Goal: Navigation & Orientation: Find specific page/section

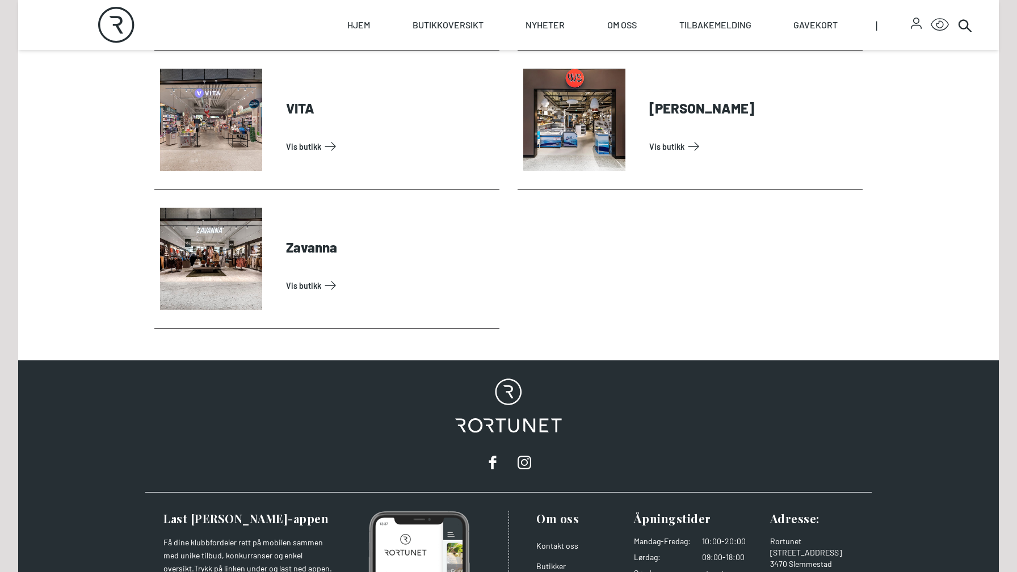
scroll to position [3775, 0]
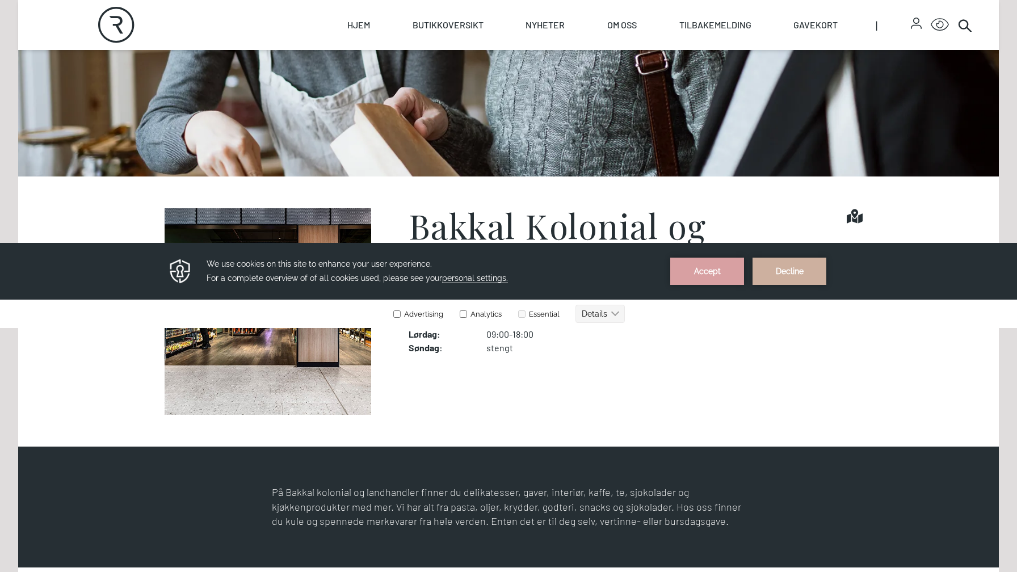
scroll to position [297, 0]
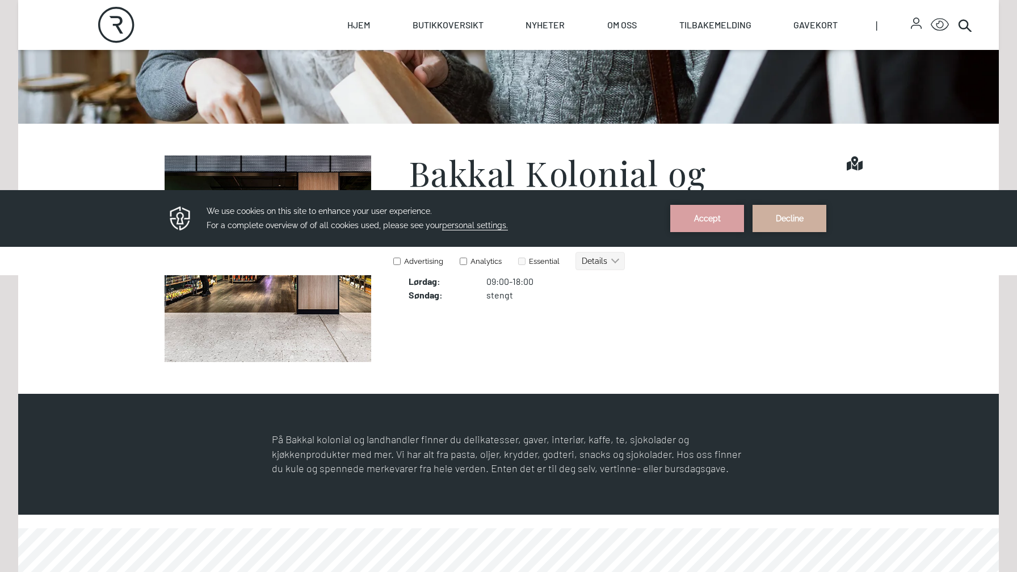
click at [295, 312] on img at bounding box center [267, 259] width 227 height 207
click at [711, 219] on button "Accept" at bounding box center [707, 218] width 74 height 27
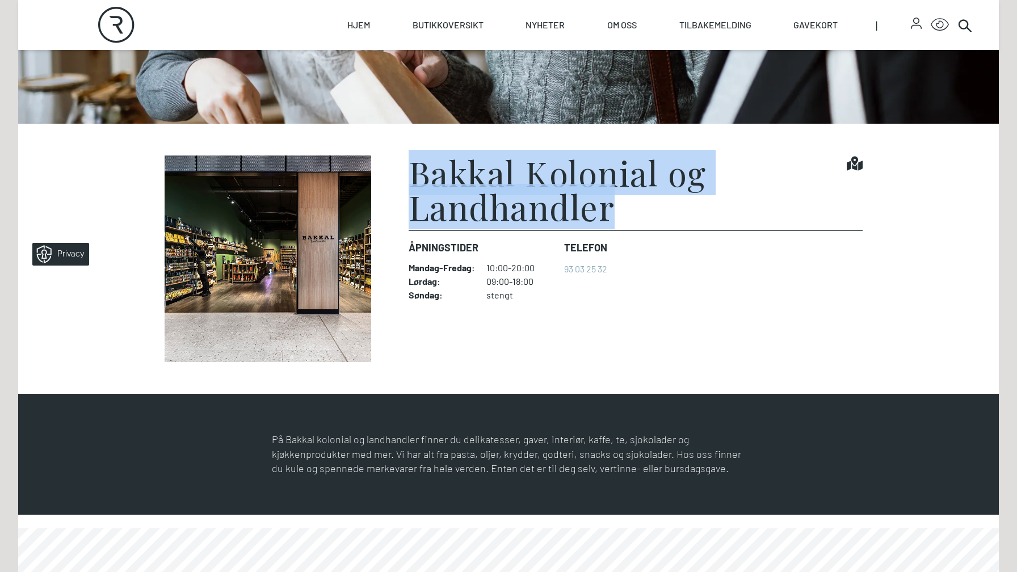
drag, startPoint x: 412, startPoint y: 169, endPoint x: 627, endPoint y: 215, distance: 219.9
click at [627, 215] on h1 "Bakkal Kolonial og Landhandler" at bounding box center [628, 190] width 438 height 68
copy h1 "Bakkal Kolonial og Landhandler"
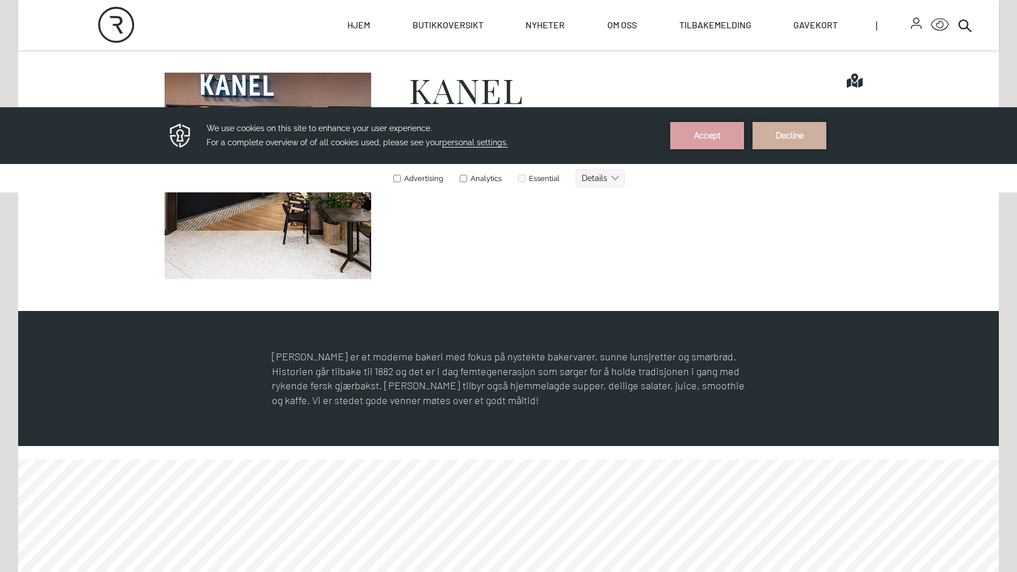
scroll to position [379, 0]
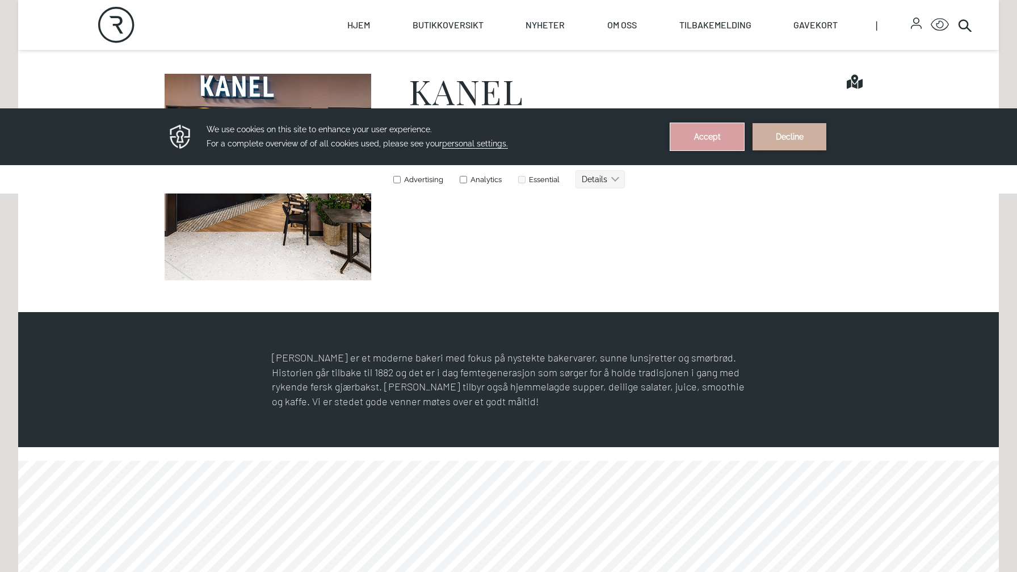
click at [700, 131] on button "Accept" at bounding box center [707, 136] width 74 height 27
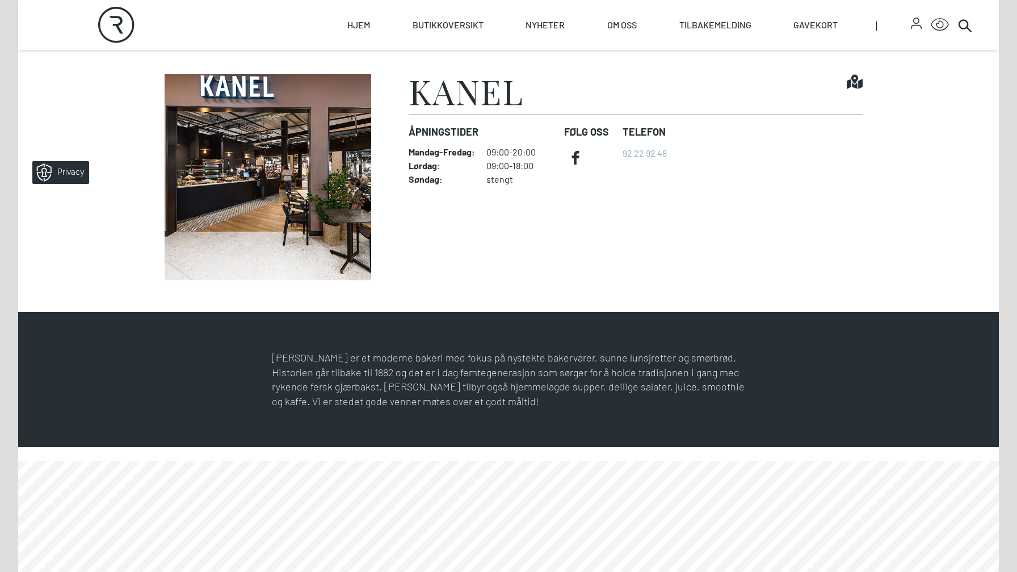
scroll to position [385, 0]
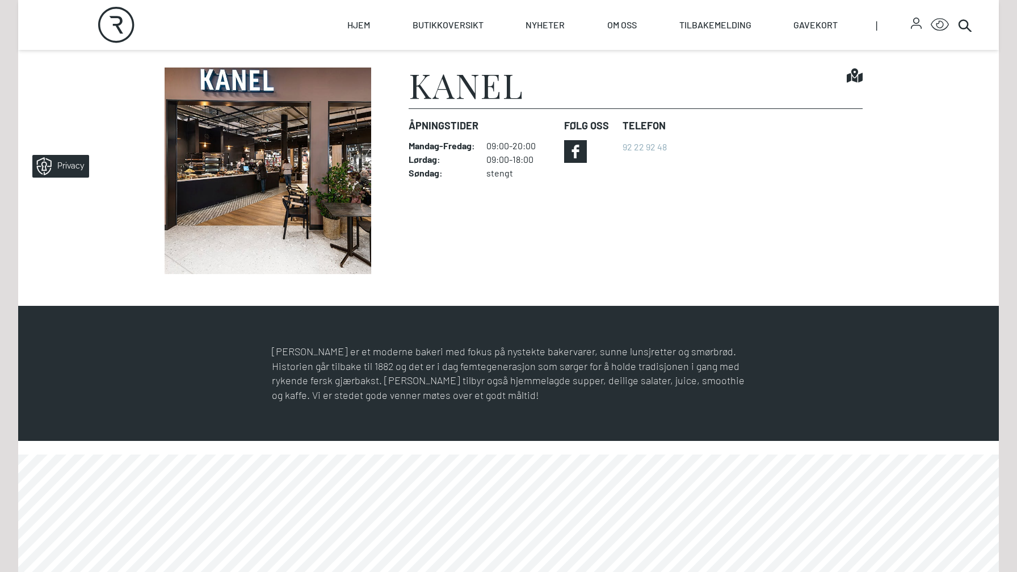
click at [578, 149] on icon at bounding box center [575, 151] width 23 height 23
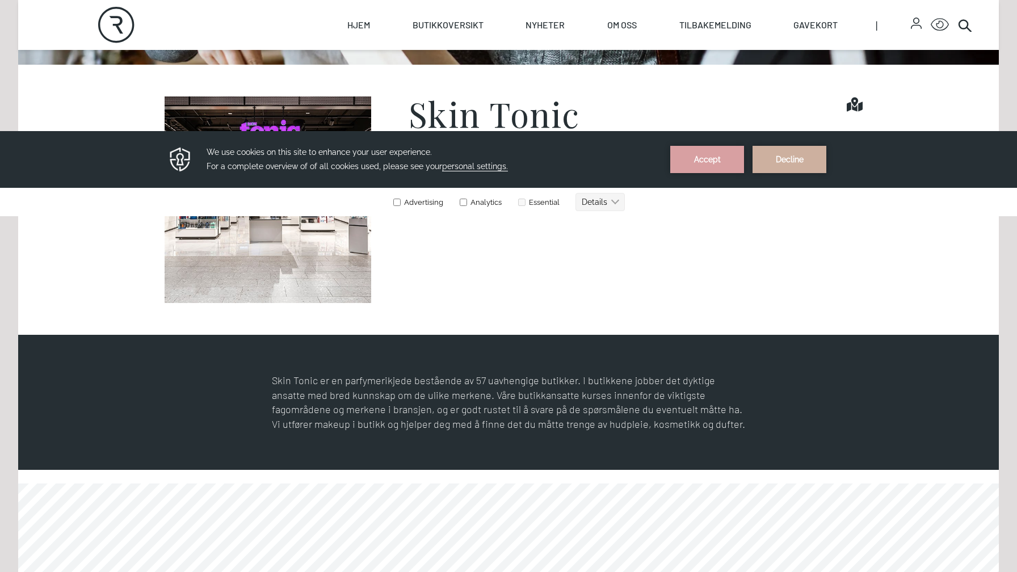
scroll to position [386, 0]
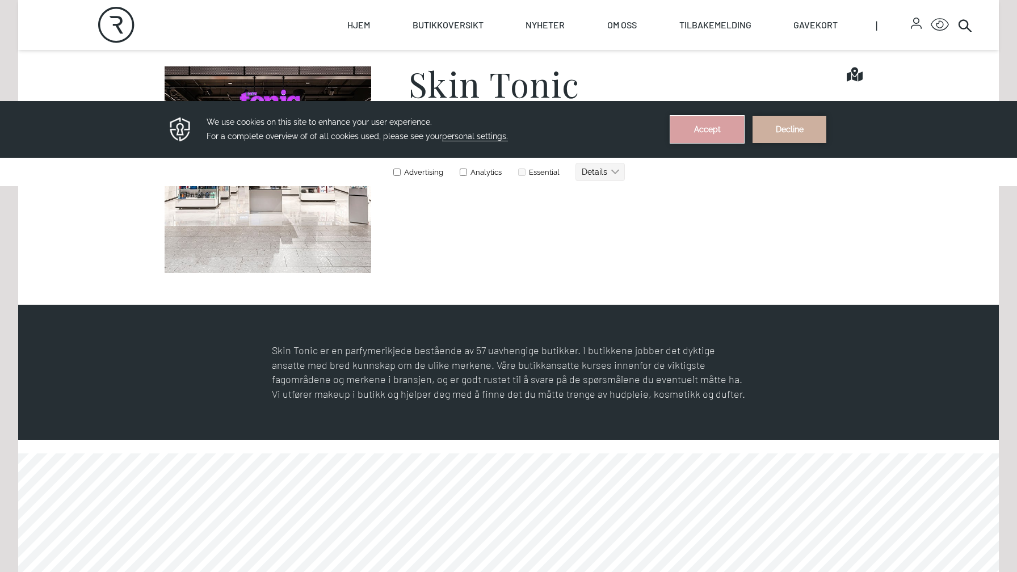
click at [711, 123] on button "Accept" at bounding box center [707, 129] width 74 height 27
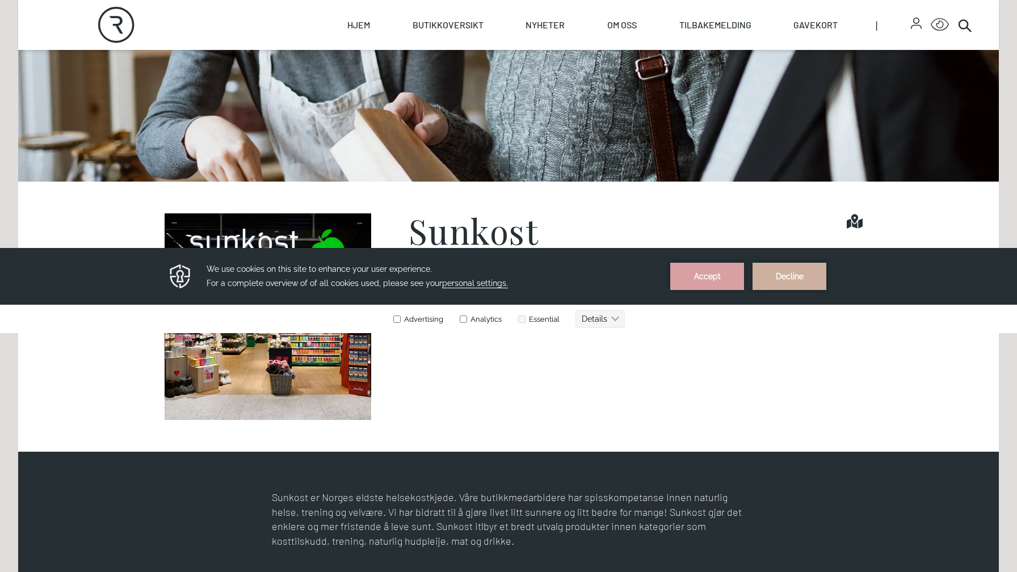
scroll to position [236, 0]
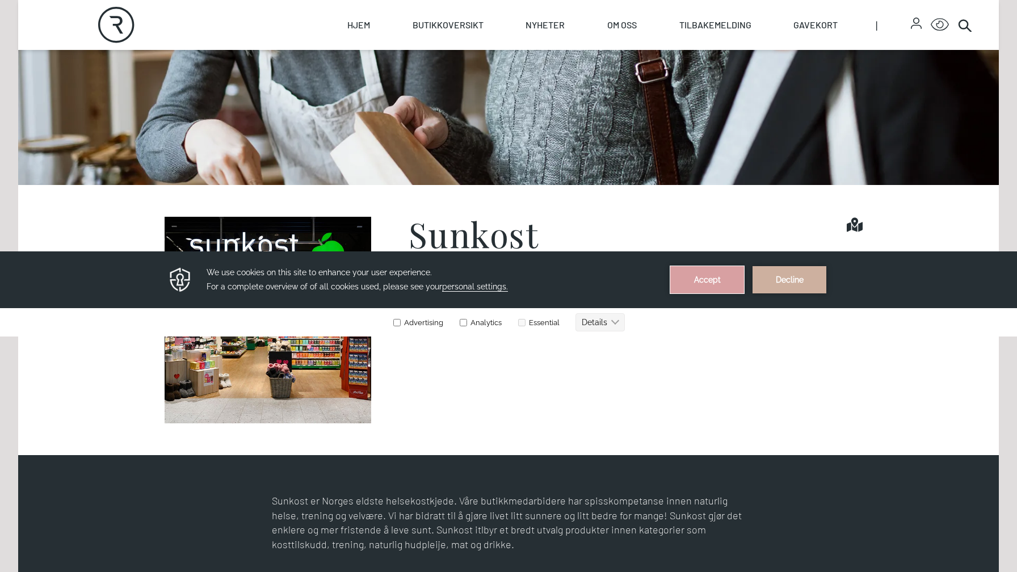
drag, startPoint x: 710, startPoint y: 273, endPoint x: 709, endPoint y: 525, distance: 251.5
click at [710, 273] on button "Accept" at bounding box center [707, 279] width 74 height 27
